Goal: Find specific page/section: Find specific page/section

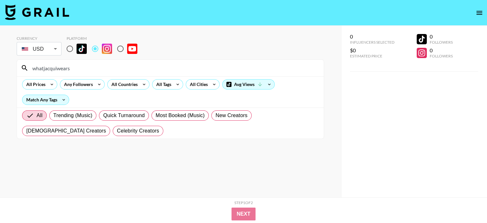
click at [135, 69] on input "whatjacquiwears" at bounding box center [173, 68] width 291 height 10
paste input "jennybourn"
click at [156, 64] on input "jennybourn" at bounding box center [173, 68] width 291 height 10
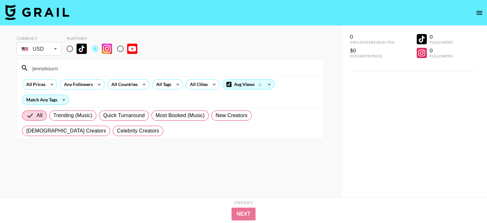
click at [156, 64] on input "jennybourn" at bounding box center [173, 68] width 291 height 10
paste input "elizabethanneventer"
click at [176, 64] on input "elizabethanneventer" at bounding box center [173, 68] width 291 height 10
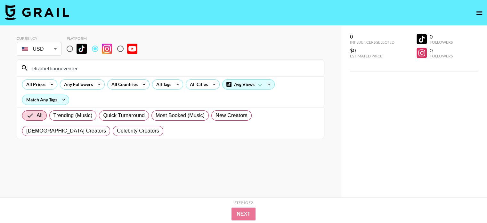
click at [176, 64] on input "elizabethanneventer" at bounding box center [173, 68] width 291 height 10
paste input "giftofgabbyg"
click at [109, 66] on input "giftofgabbyg" at bounding box center [173, 68] width 291 height 10
paste input "asmallcloset"
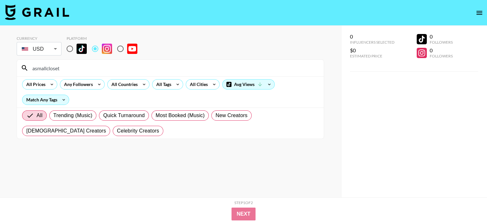
click at [119, 68] on input "asmallcloset" at bounding box center [173, 68] width 291 height 10
paste input "livmayparker"
click at [0, 0] on div at bounding box center [0, 0] width 0 height 0
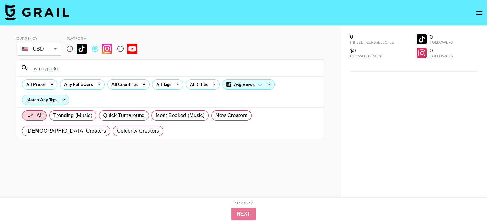
click at [126, 70] on input "livmayparker" at bounding box center [173, 68] width 291 height 10
paste input "[PERSON_NAME]"
click at [152, 71] on input "[PERSON_NAME]" at bounding box center [173, 68] width 291 height 10
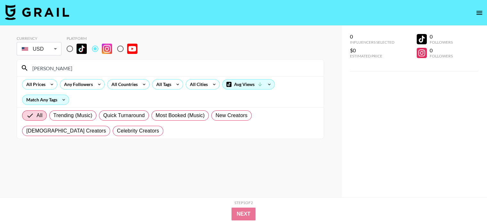
click at [152, 71] on input "[PERSON_NAME]" at bounding box center [173, 68] width 291 height 10
paste input "sara_luxe"
click at [108, 69] on input "sara_luxe" at bounding box center [173, 68] width 291 height 10
paste input "rhibrai"
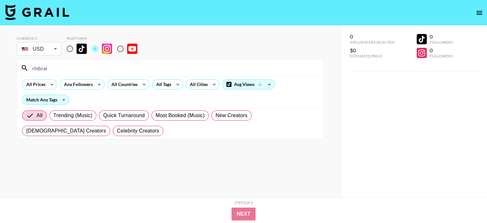
click at [135, 66] on input "rhibrai" at bounding box center [173, 68] width 291 height 10
paste input "ca.[PERSON_NAME]"
click at [188, 63] on input "ca.[PERSON_NAME]" at bounding box center [173, 68] width 291 height 10
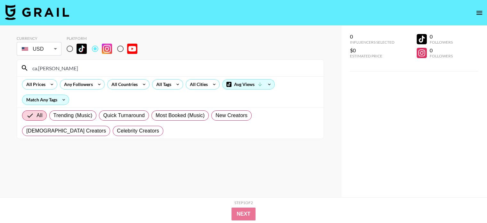
click at [188, 63] on input "ca.[PERSON_NAME]" at bounding box center [173, 68] width 291 height 10
paste input "saint.thrifty"
click at [145, 71] on input "saint.thrifty" at bounding box center [173, 68] width 291 height 10
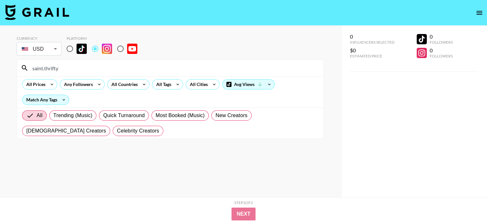
paste input "trollcityroxx"
click at [157, 64] on input "trollcityroxx" at bounding box center [173, 68] width 291 height 10
paste input "notmymango"
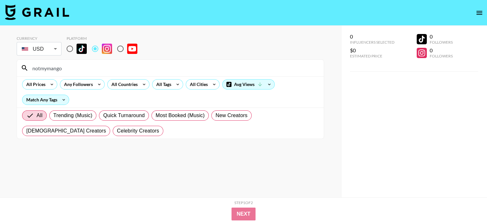
click at [124, 64] on input "notmymango" at bounding box center [173, 68] width 291 height 10
paste input "brittanybathgate"
click at [101, 65] on input "brittanybathgate" at bounding box center [173, 68] width 291 height 10
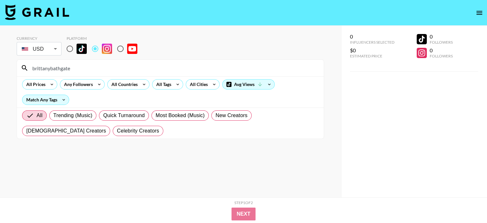
click at [101, 65] on input "brittanybathgate" at bounding box center [173, 68] width 291 height 10
paste input "fellaby"
click at [106, 69] on input "fellaby" at bounding box center [173, 68] width 291 height 10
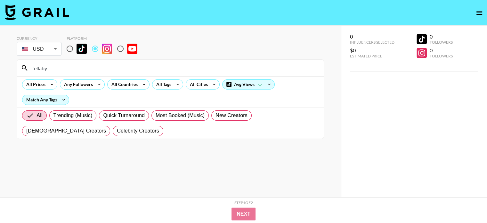
click at [106, 69] on input "fellaby" at bounding box center [173, 68] width 291 height 10
paste input "lucyalston_"
click at [105, 64] on input "lucyalston_" at bounding box center [173, 68] width 291 height 10
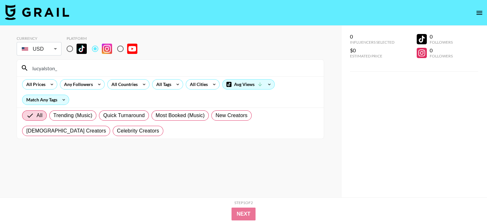
paste input "[PERSON_NAME].irl"
click at [157, 63] on input "[PERSON_NAME].irl" at bounding box center [173, 68] width 291 height 10
click at [156, 63] on input "[PERSON_NAME].irl" at bounding box center [173, 68] width 291 height 10
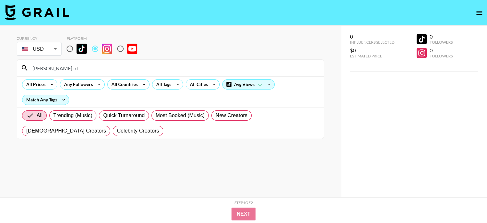
paste input "aardenee"
click at [142, 66] on input "aardenee" at bounding box center [173, 68] width 291 height 10
paste input "charliecarlsson"
click at [127, 71] on input "charliecarlsson" at bounding box center [173, 68] width 291 height 10
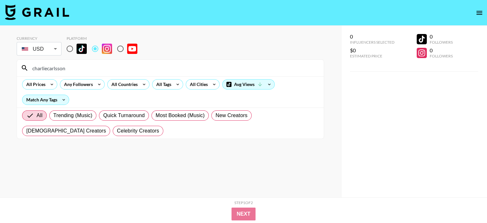
click at [127, 71] on input "charliecarlsson" at bounding box center [173, 68] width 291 height 10
paste input "roseyjones"
type input "roseyjones"
